Goal: Information Seeking & Learning: Check status

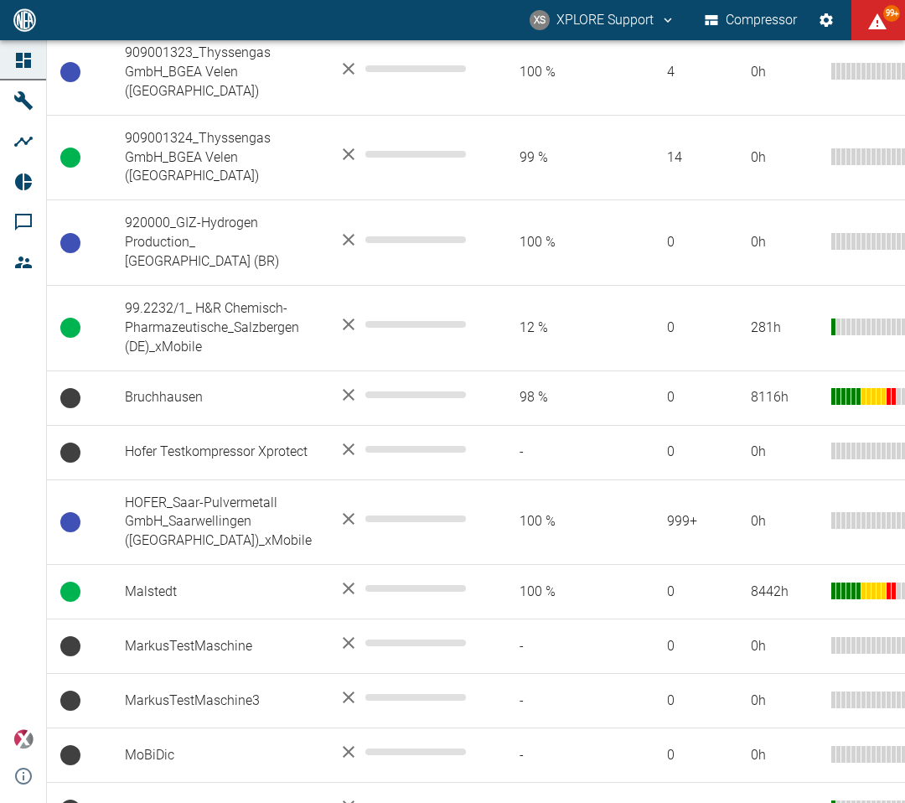
scroll to position [2363, 0]
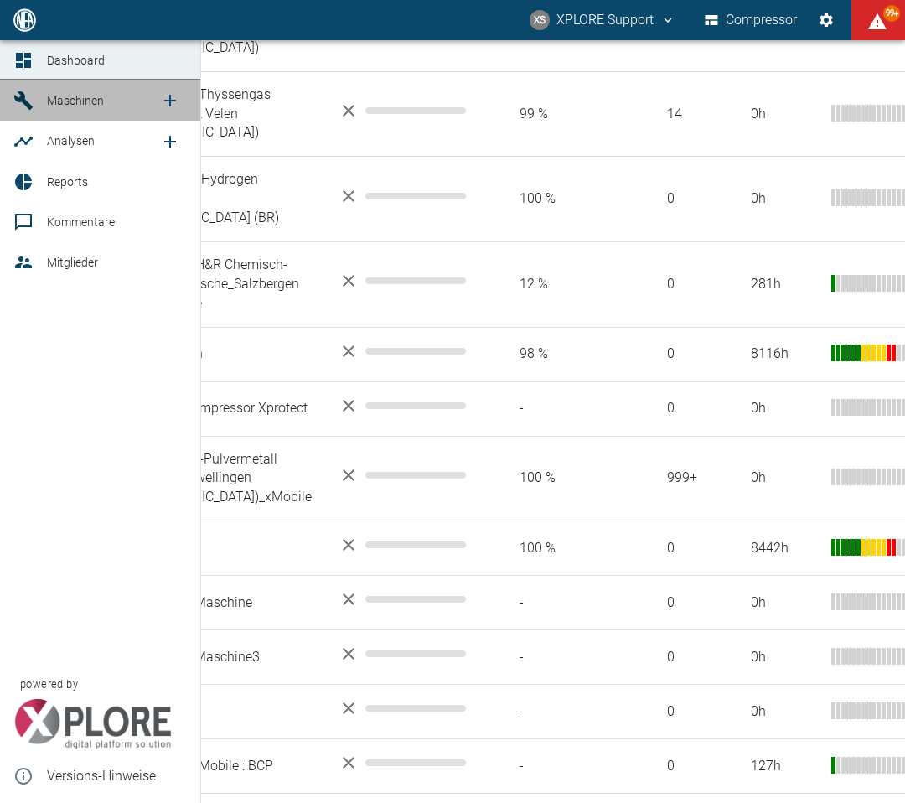
click at [56, 106] on span "Maschinen" at bounding box center [75, 100] width 57 height 13
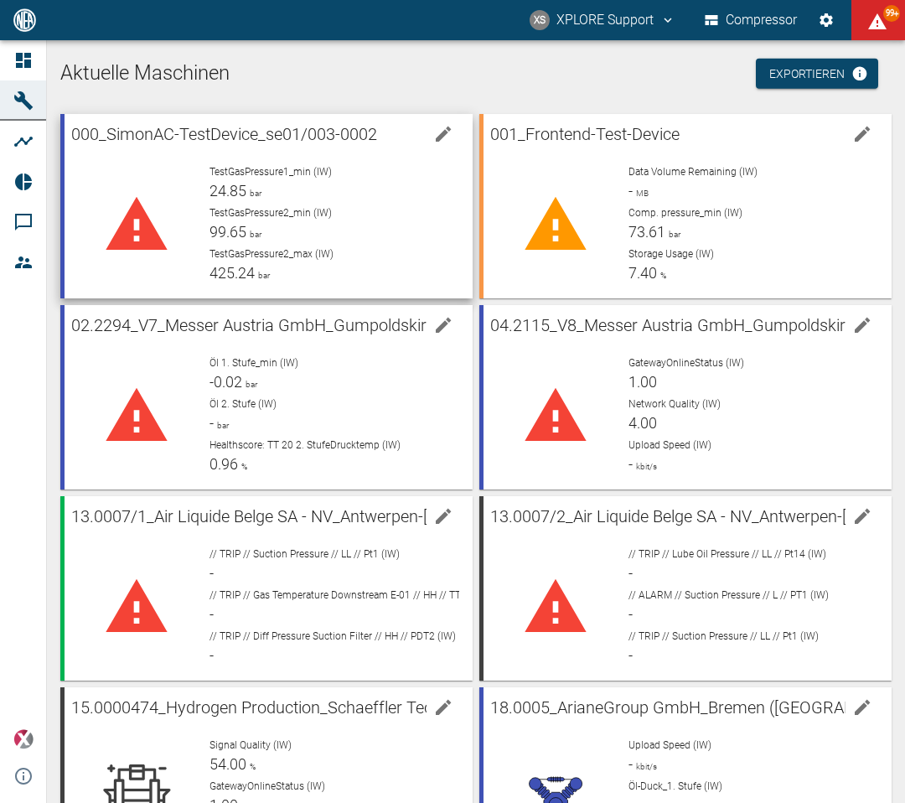
click at [251, 205] on p "TestGasPressure2_min (IW)" at bounding box center [334, 212] width 250 height 15
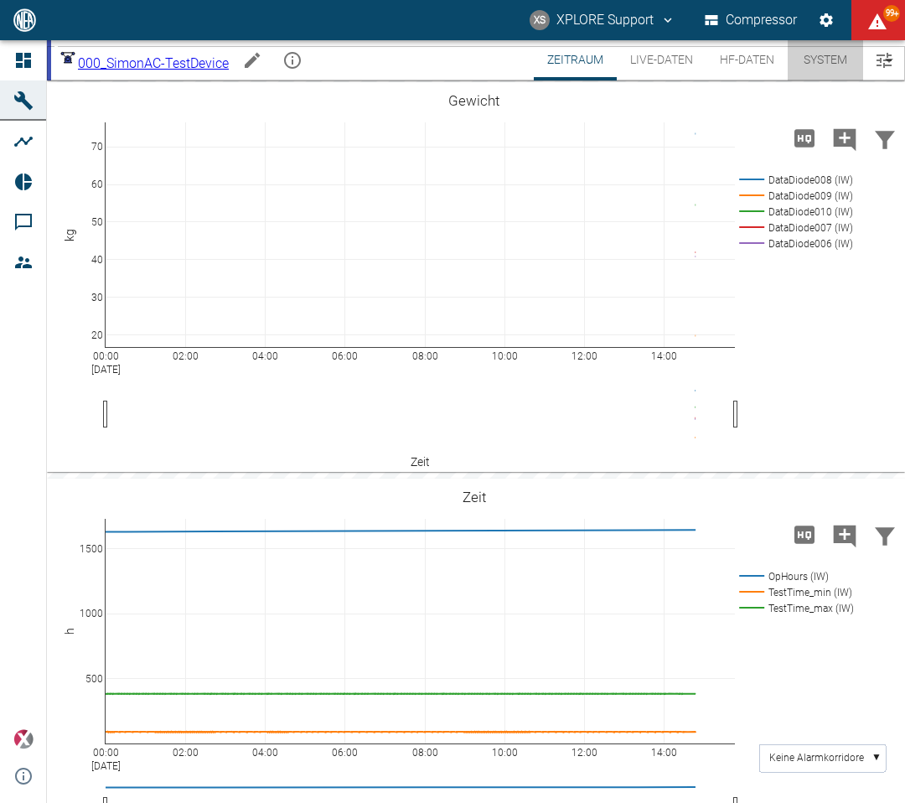
click at [791, 75] on button "System" at bounding box center [825, 60] width 75 height 40
click at [751, 55] on button "HF-Daten" at bounding box center [746, 60] width 81 height 40
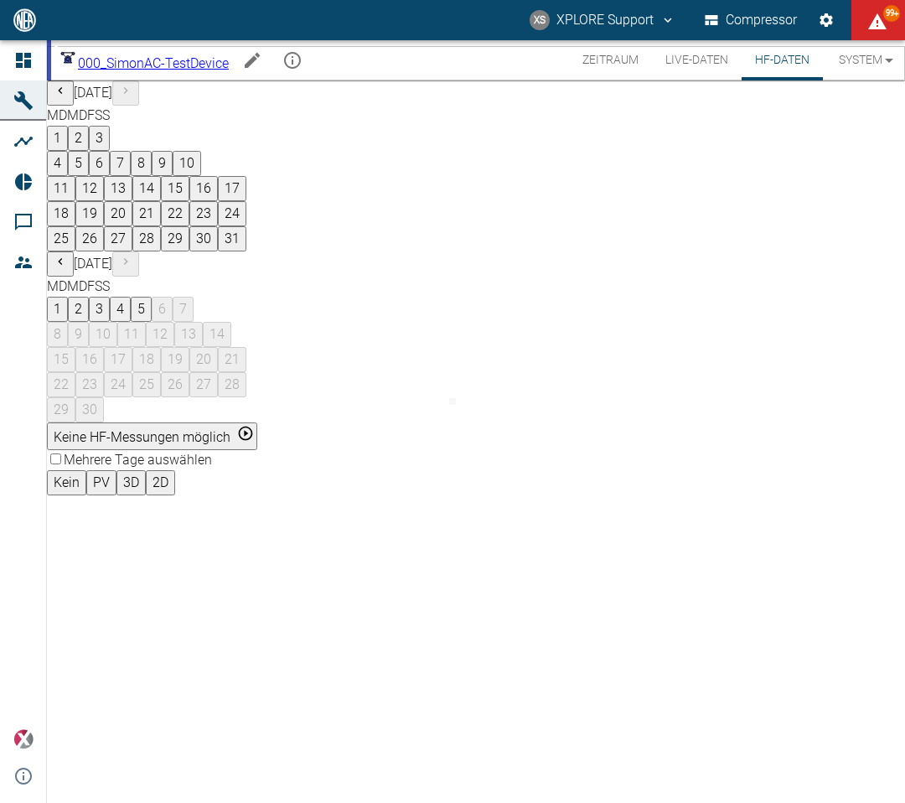
click at [257, 422] on button "Keine HF-Messungen möglich" at bounding box center [152, 436] width 210 height 28
